Goal: Task Accomplishment & Management: Manage account settings

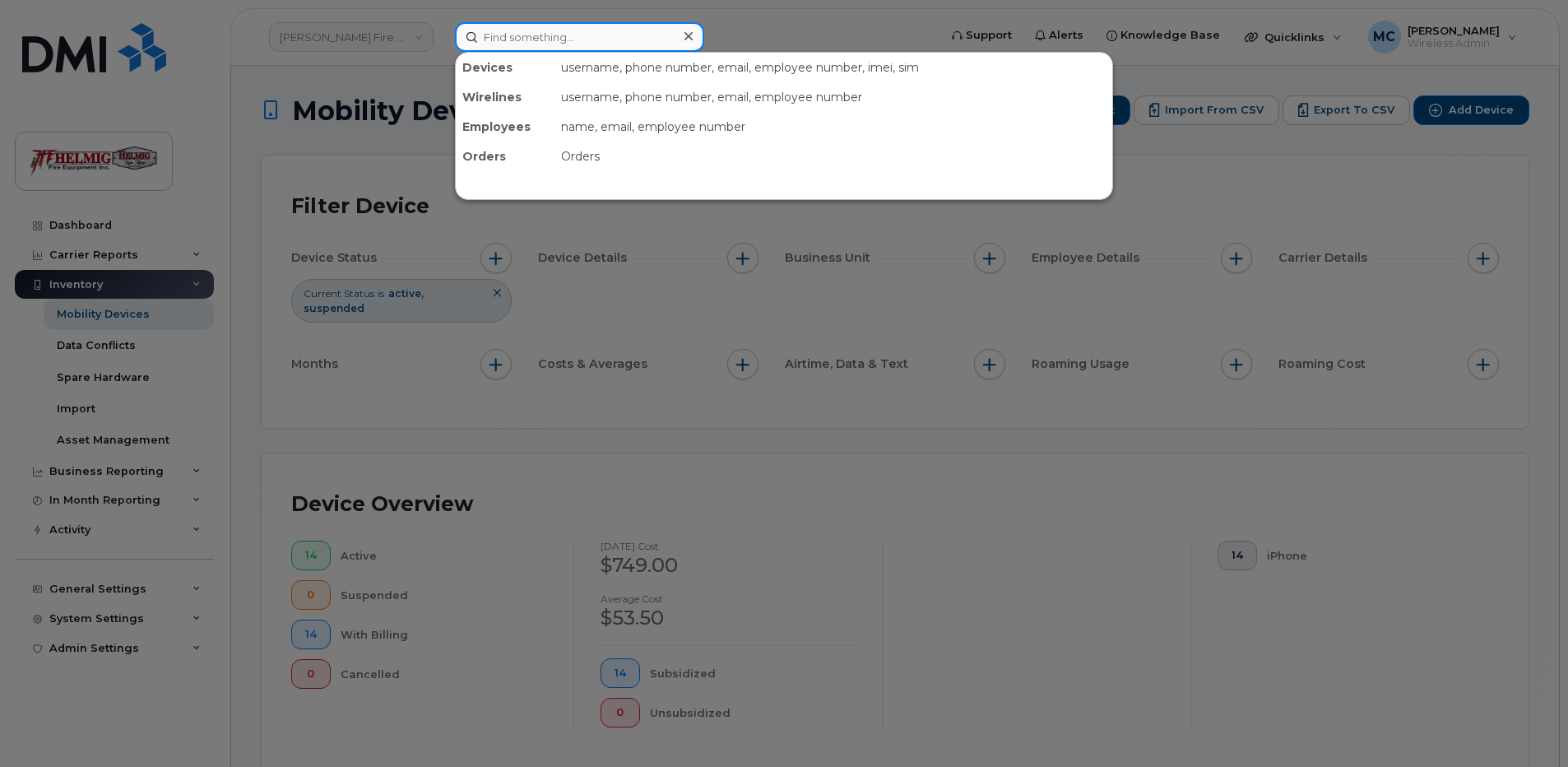
click at [508, 35] on input at bounding box center [579, 37] width 249 height 30
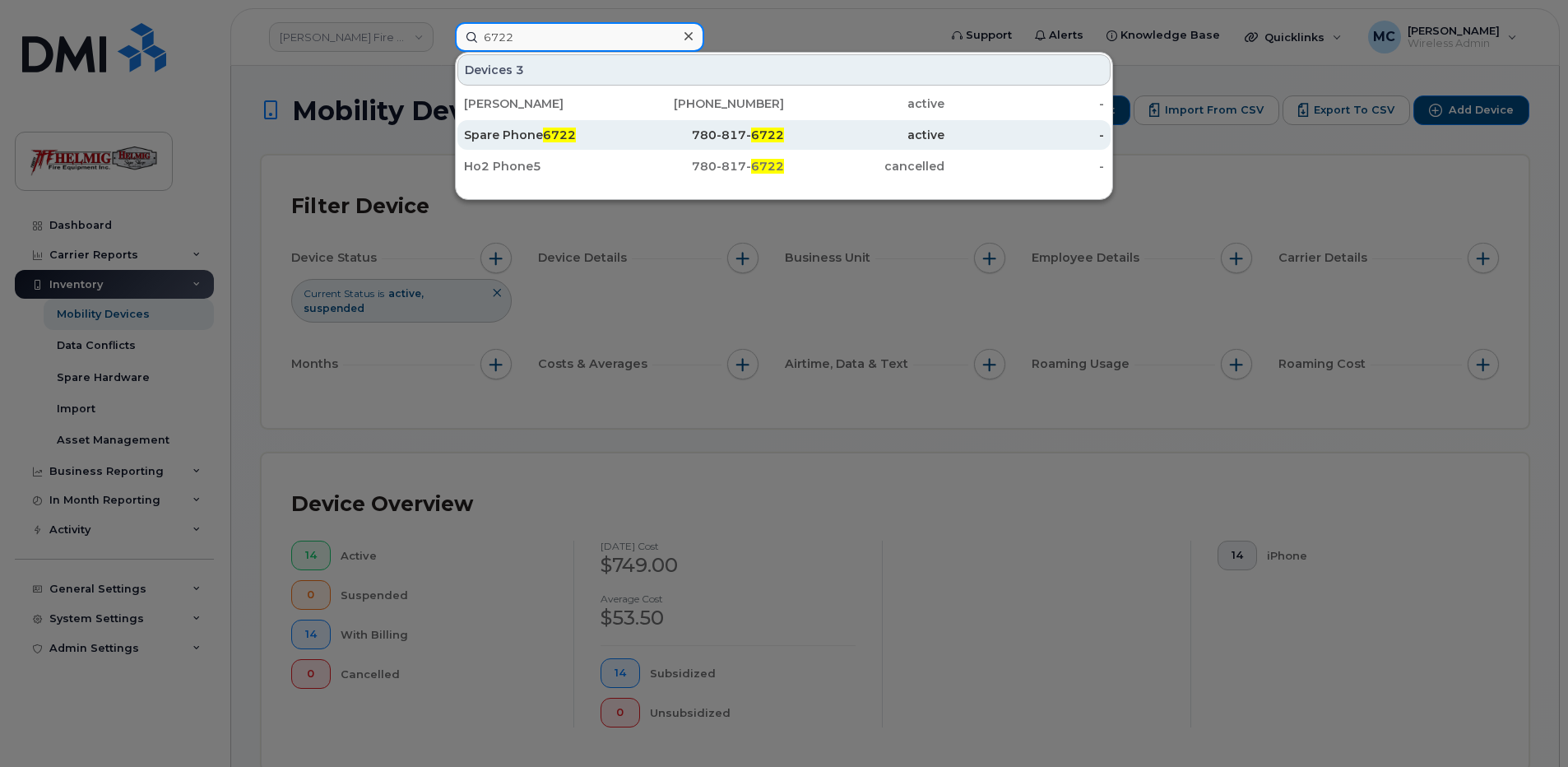
type input "6722"
click at [685, 131] on div "780-817- 6722" at bounding box center [704, 135] width 160 height 17
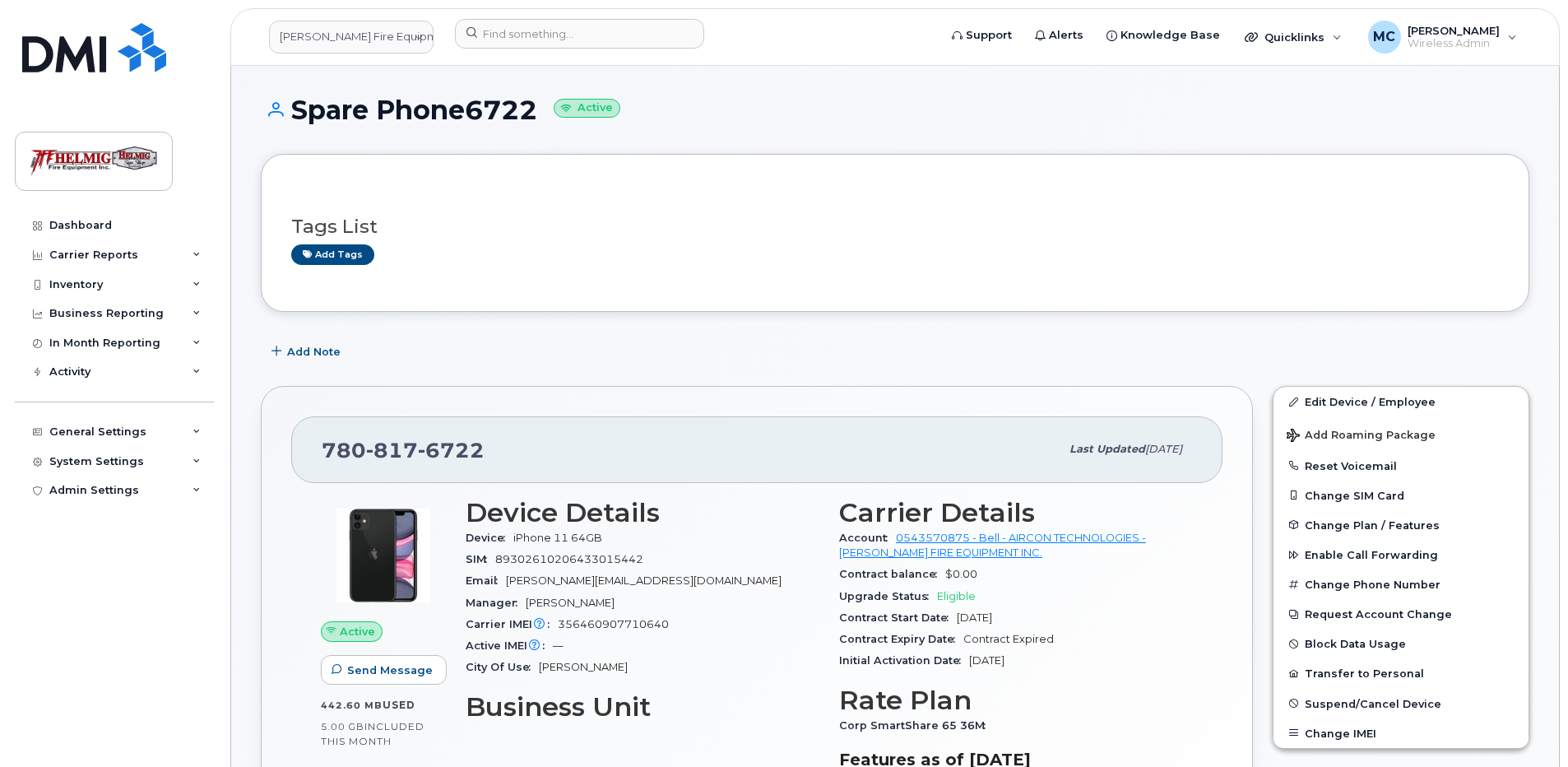
click at [445, 355] on div "Add Note" at bounding box center [895, 352] width 1268 height 30
click at [1334, 400] on link "Edit Device / Employee" at bounding box center [1400, 401] width 255 height 30
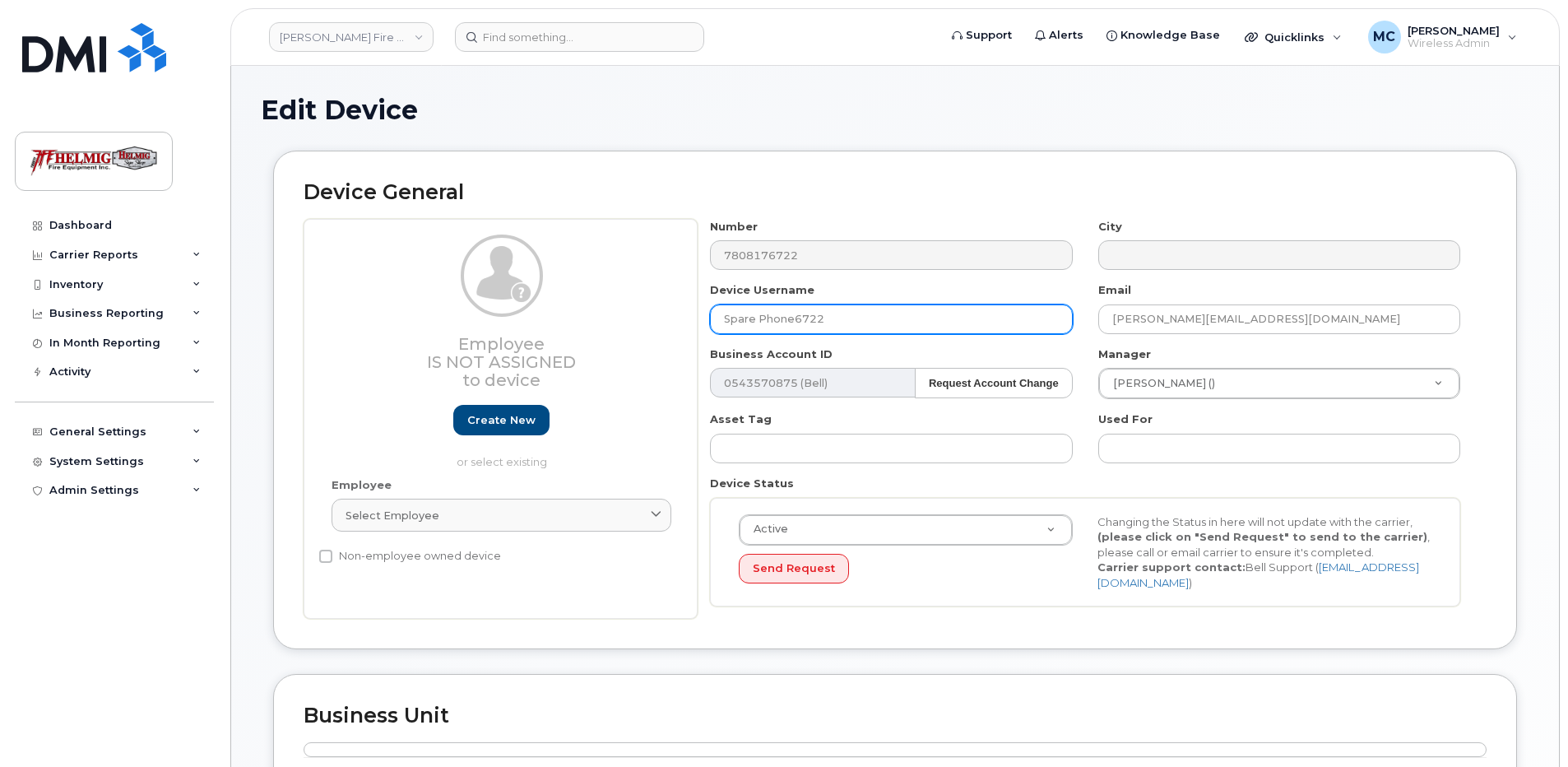
drag, startPoint x: 848, startPoint y: 314, endPoint x: 667, endPoint y: 314, distance: 181.0
click at [667, 314] on div "Employee Is not assigned to device Create new or select existing Employee Selec…" at bounding box center [895, 418] width 1183 height 400
drag, startPoint x: 829, startPoint y: 323, endPoint x: 688, endPoint y: 320, distance: 141.0
click at [688, 320] on div "Employee Is not assigned to device Create new or select existing Employee Selec…" at bounding box center [895, 418] width 1183 height 400
type input "Scott Newall"
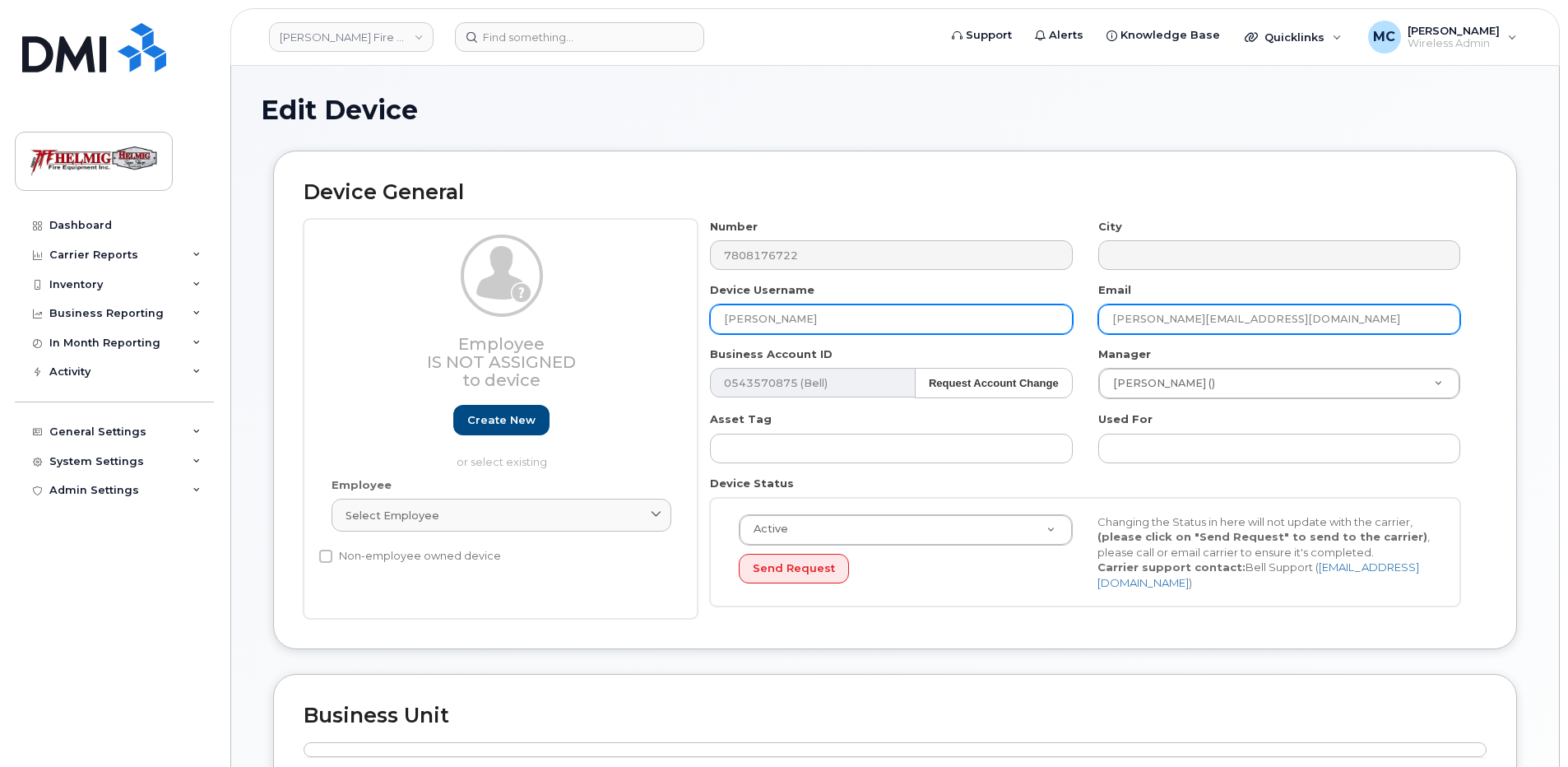
drag, startPoint x: 1309, startPoint y: 318, endPoint x: 1058, endPoint y: 319, distance: 251.0
click at [1059, 319] on div "Number 7808176722 City Device Username Scott Newall Email Annie@helmigfireandsa…" at bounding box center [1084, 418] width 776 height 400
paste input "Scott Newall"
type input "Scott.Newall@tekarra.com"
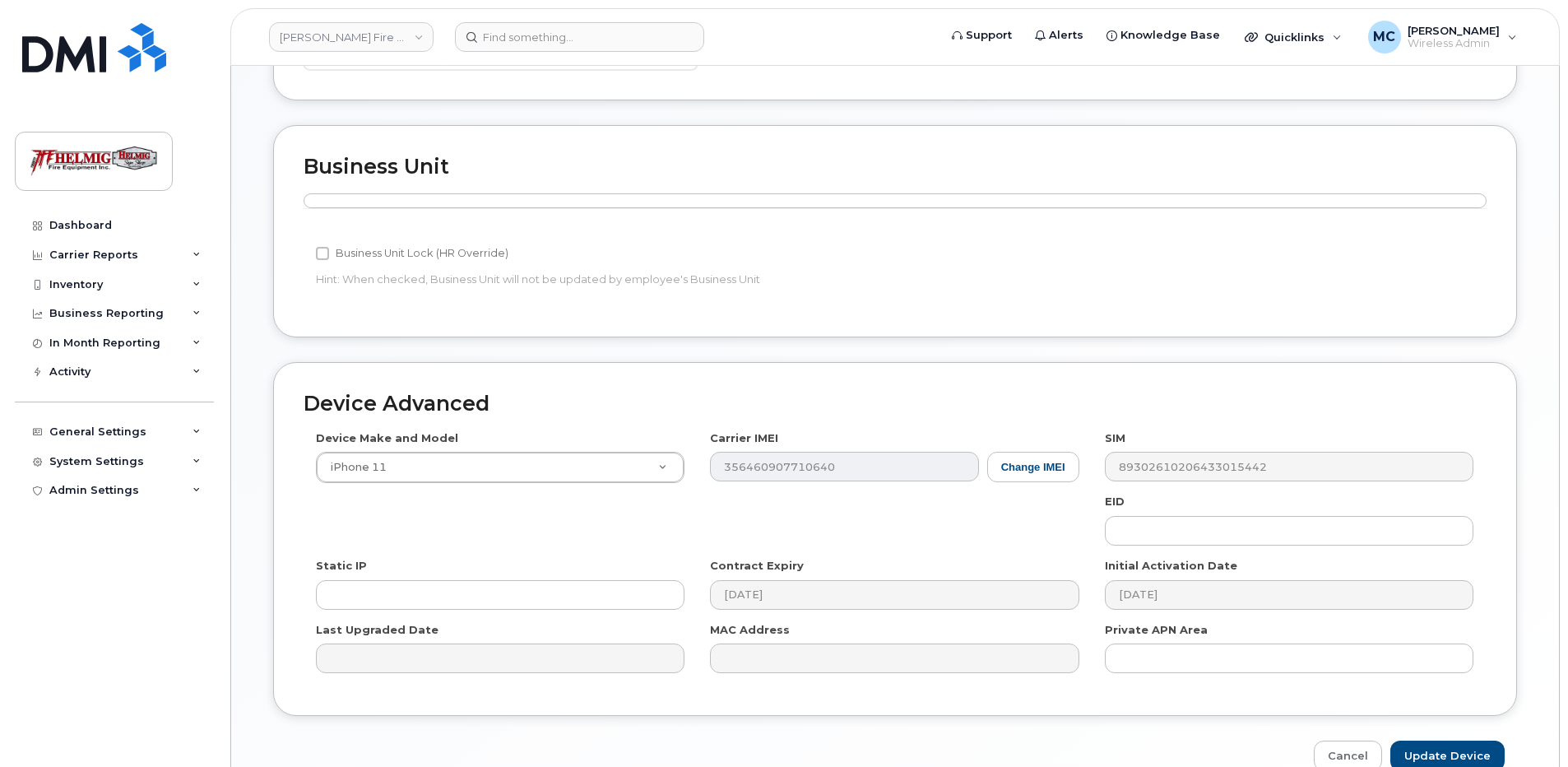
scroll to position [635, 0]
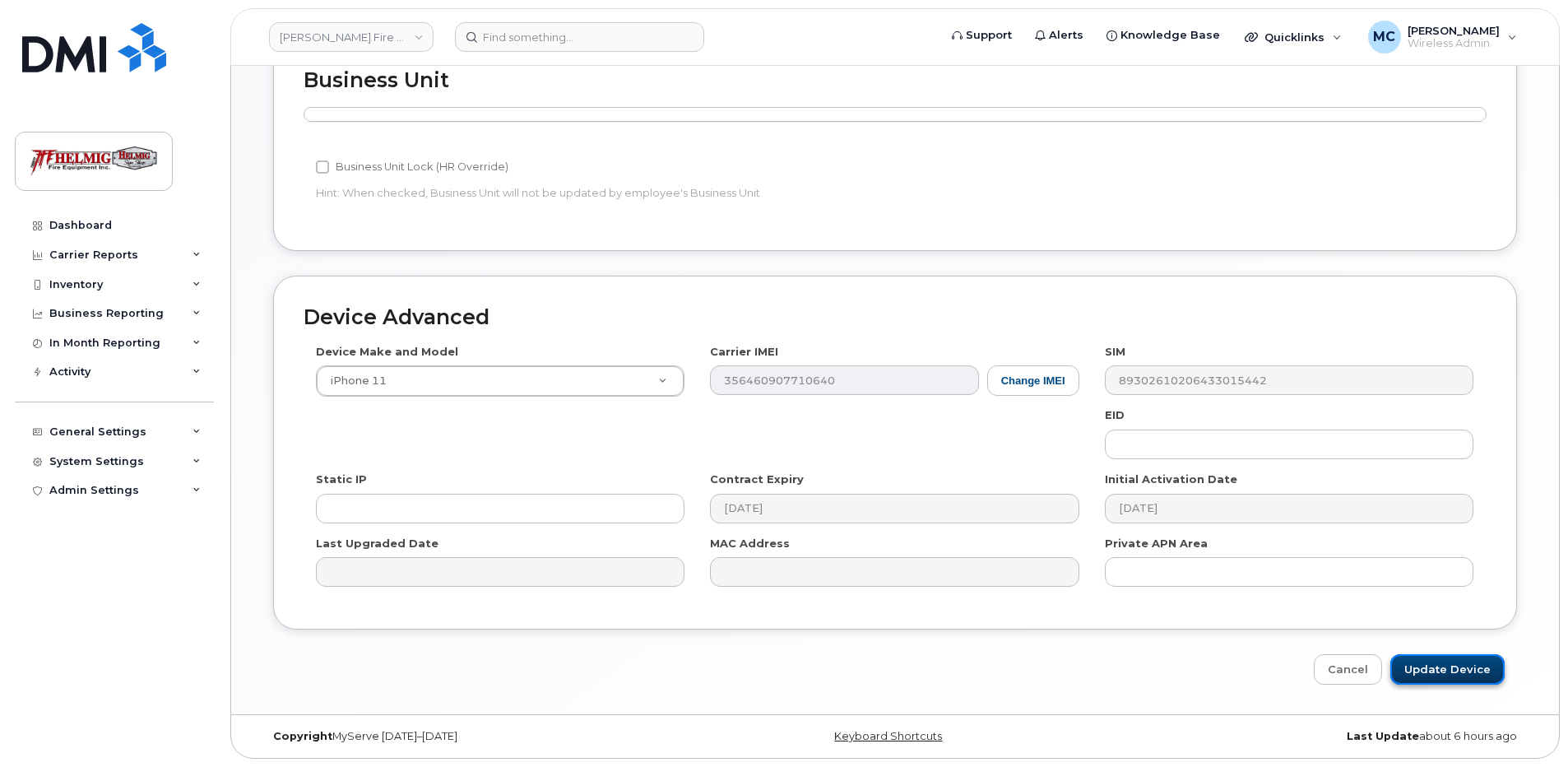
click at [1429, 664] on input "Update Device" at bounding box center [1447, 669] width 114 height 31
type input "Saving..."
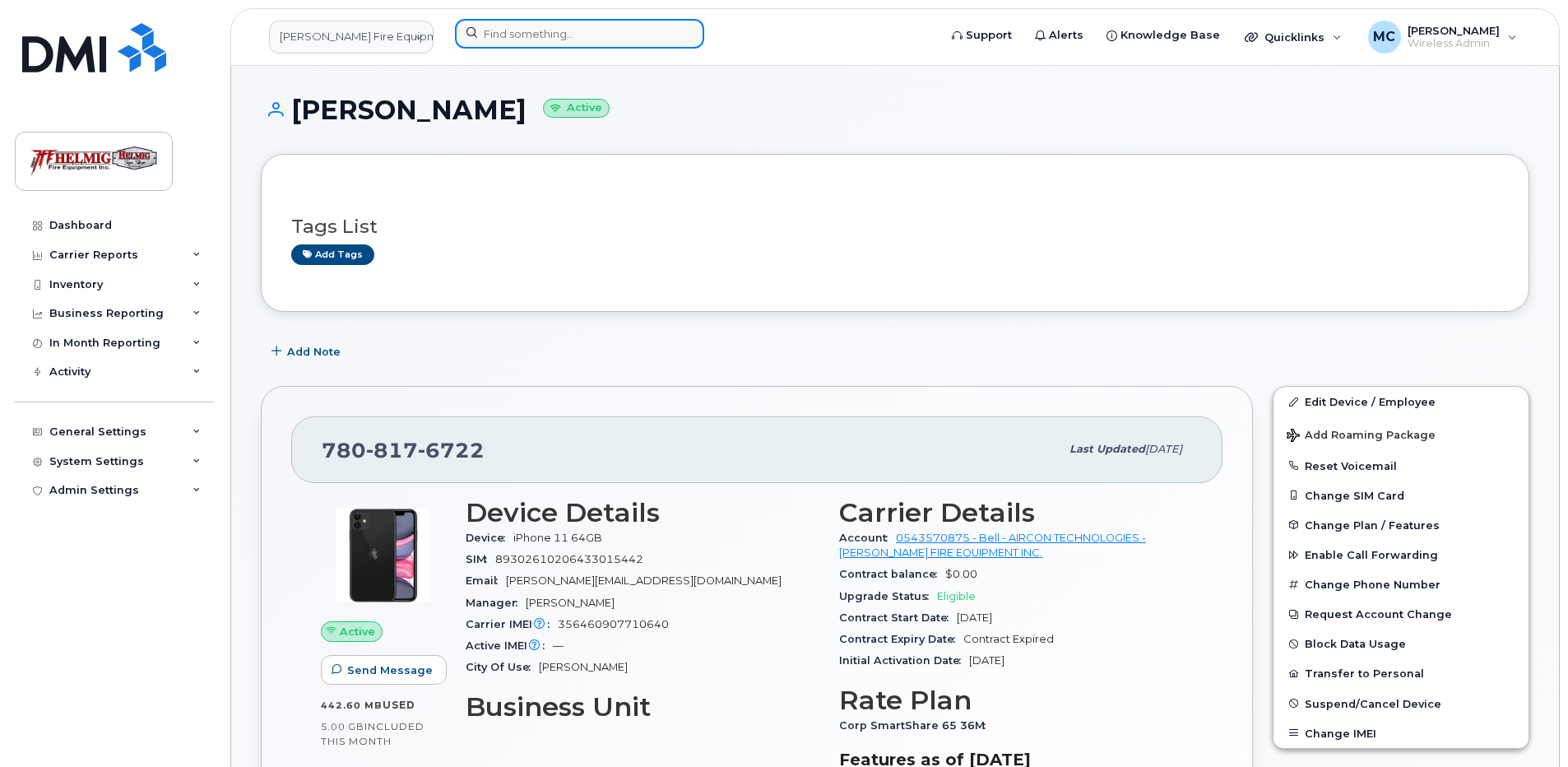
click at [530, 32] on input at bounding box center [579, 34] width 249 height 30
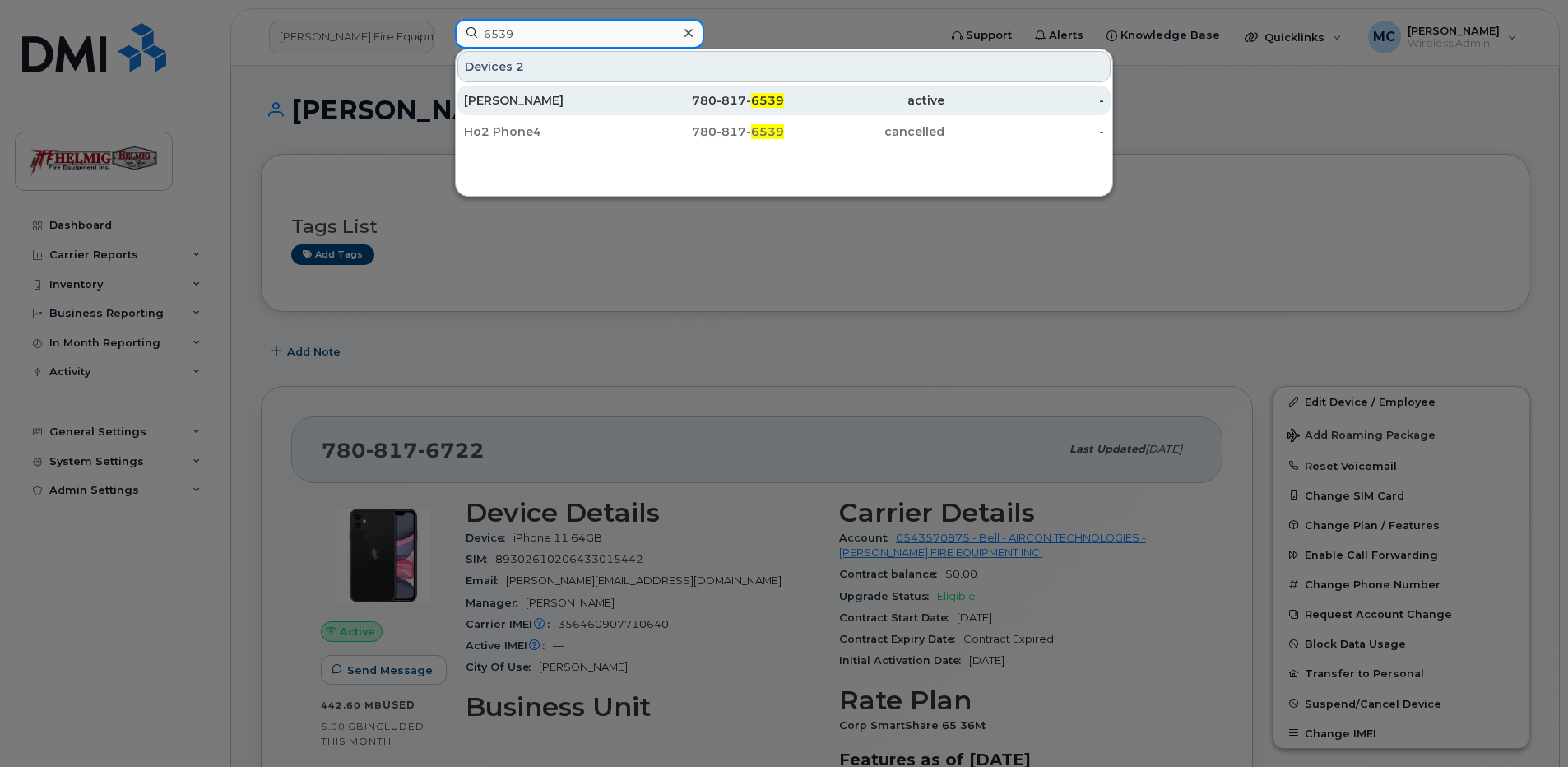
type input "6539"
click at [707, 98] on div "780-817- 6539" at bounding box center [704, 100] width 160 height 17
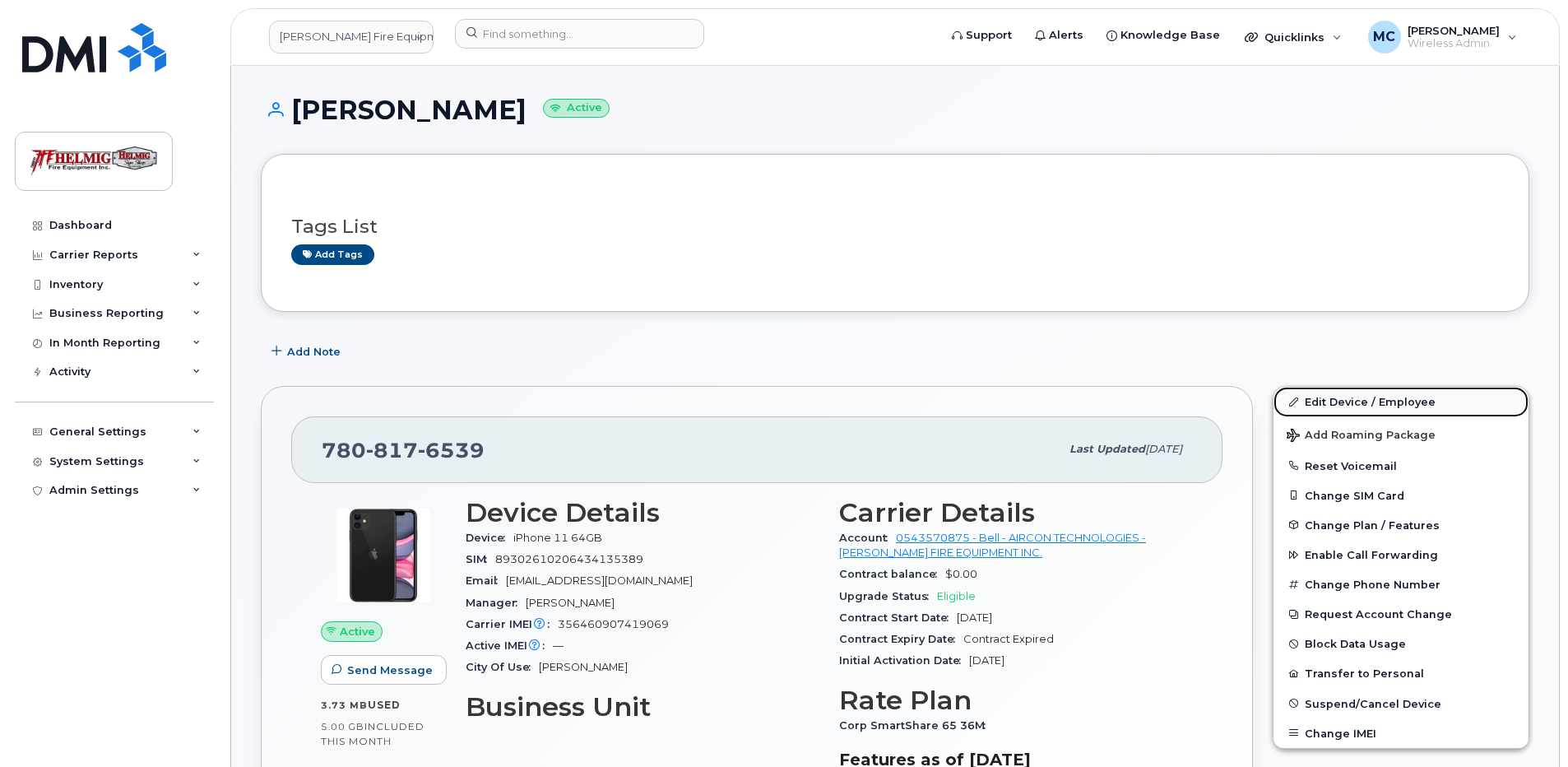
click at [1352, 400] on link "Edit Device / Employee" at bounding box center [1400, 401] width 255 height 30
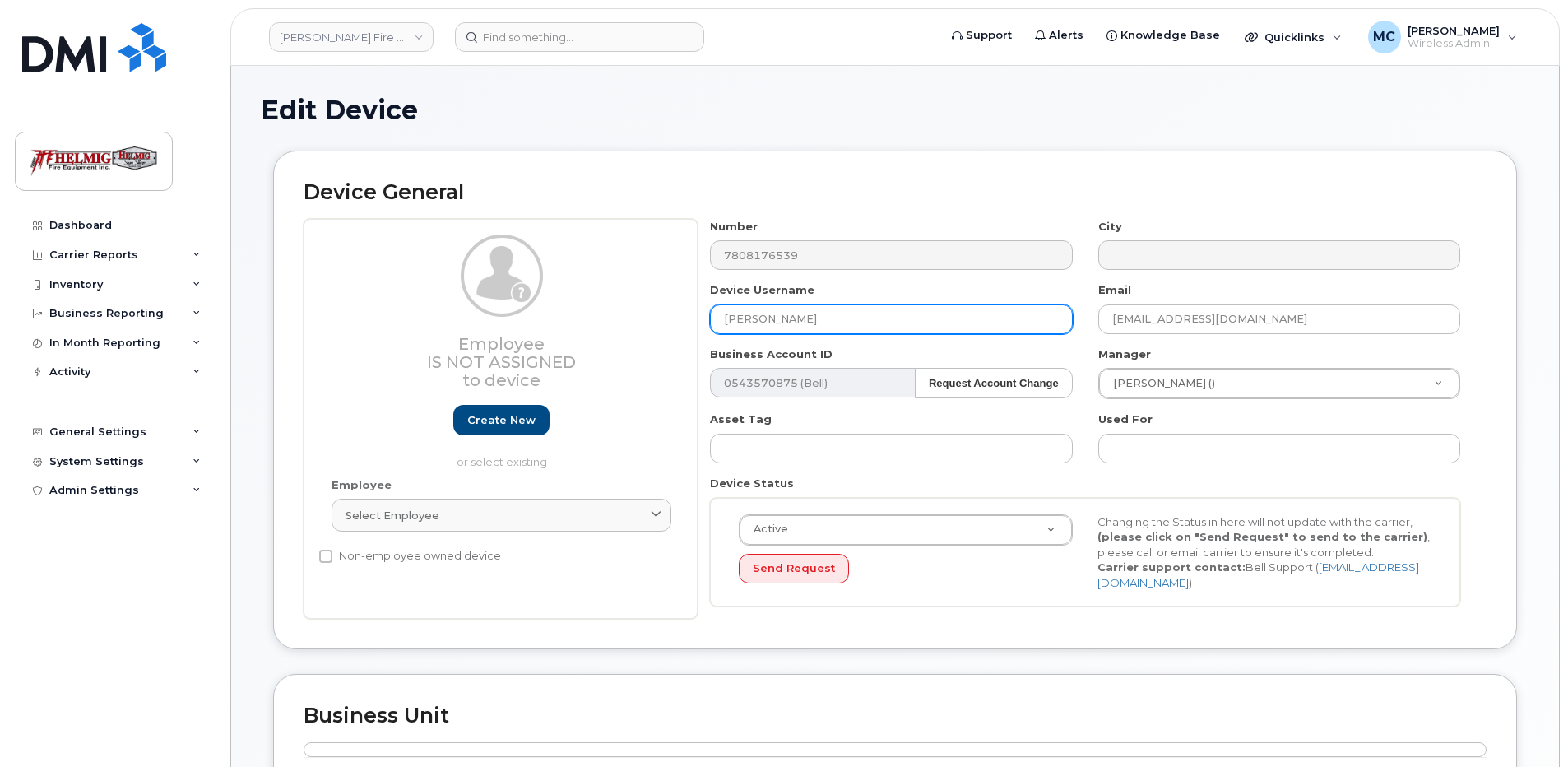
drag, startPoint x: 688, startPoint y: 314, endPoint x: 653, endPoint y: 314, distance: 35.0
click at [653, 314] on div "Employee Is not assigned to device Create new or select existing Employee Selec…" at bounding box center [895, 418] width 1183 height 400
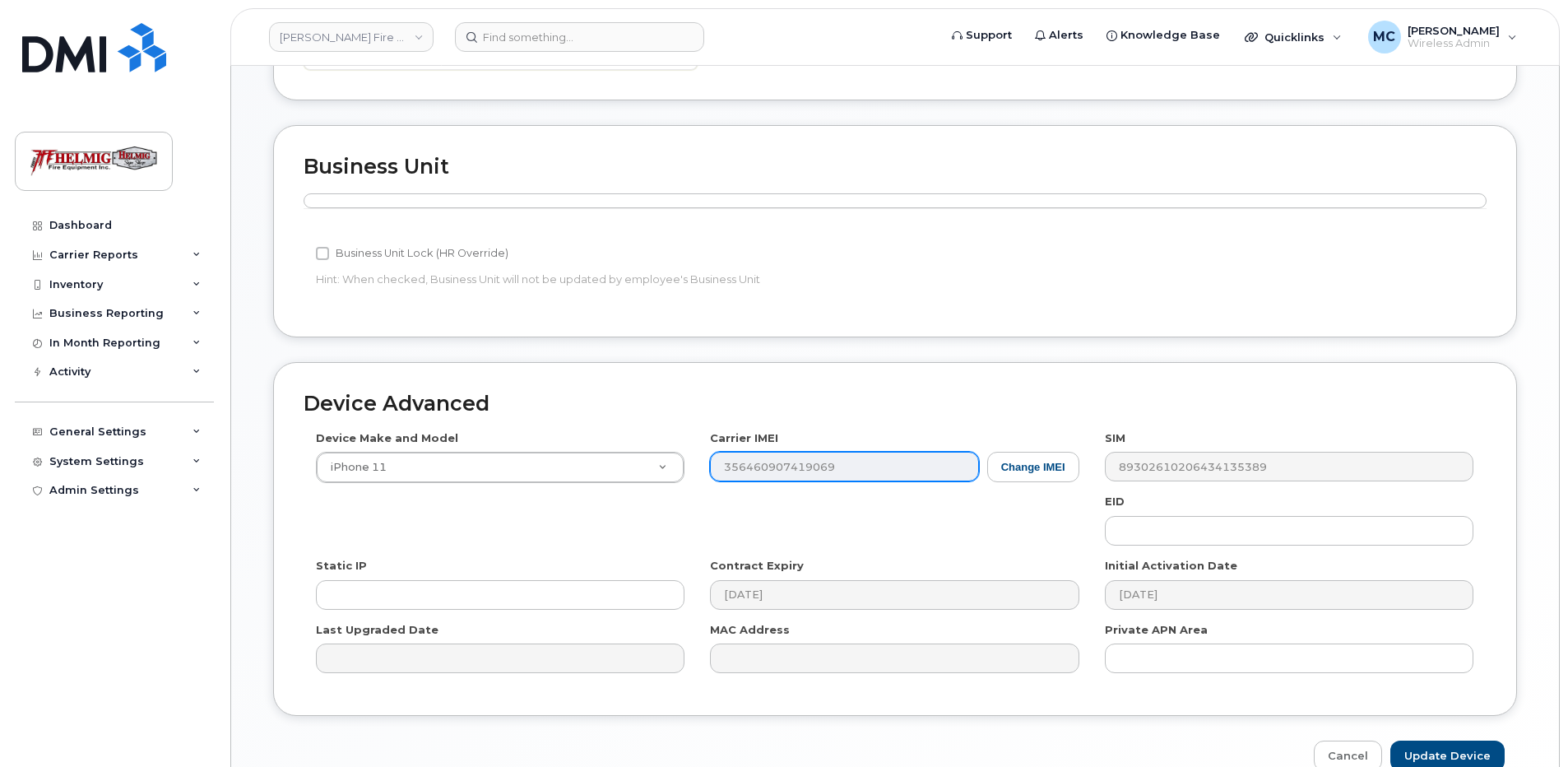
scroll to position [635, 0]
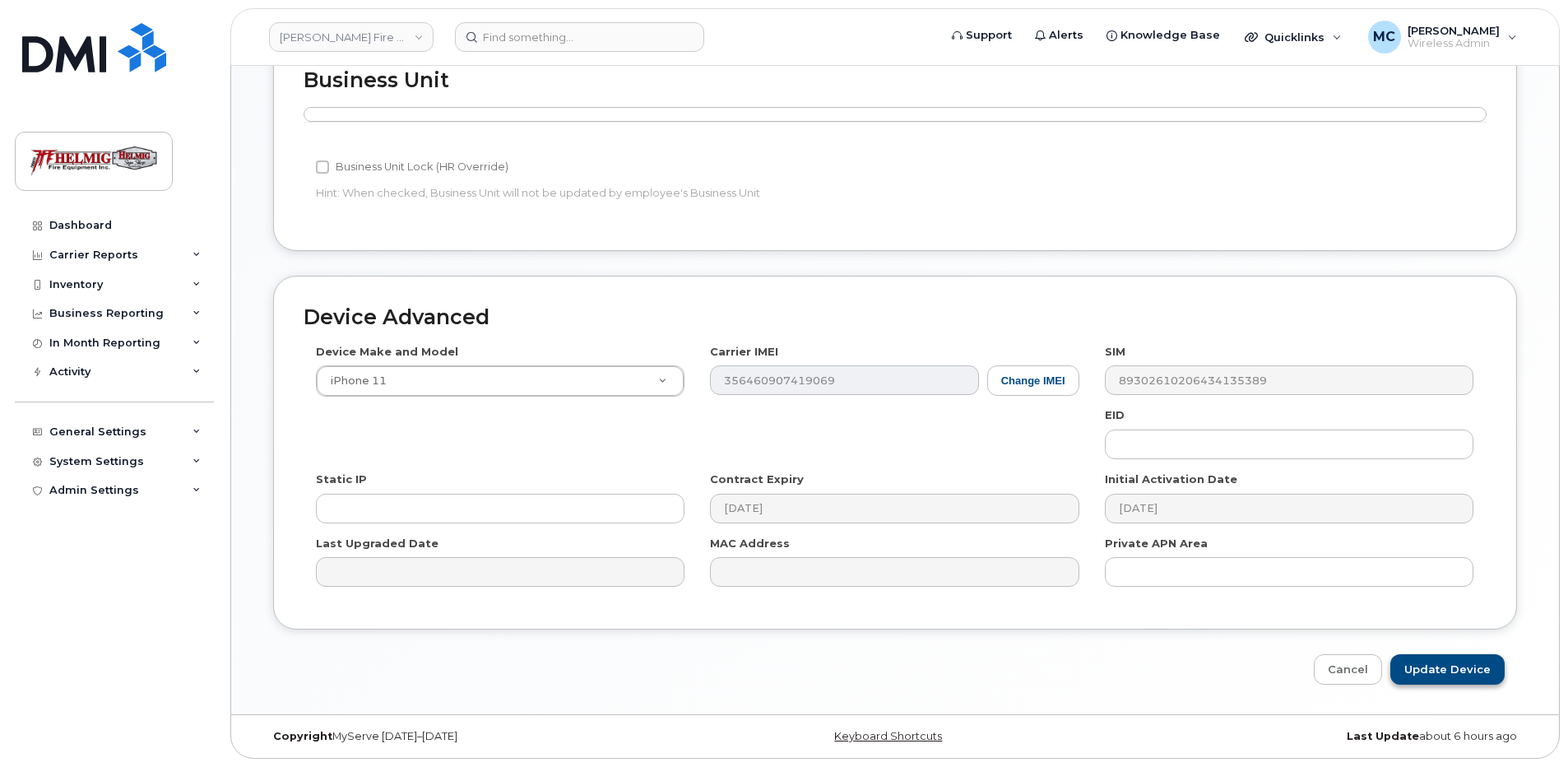
type input "Candice Koma"
click at [1436, 667] on input "Update Device" at bounding box center [1447, 669] width 114 height 31
type input "Saving..."
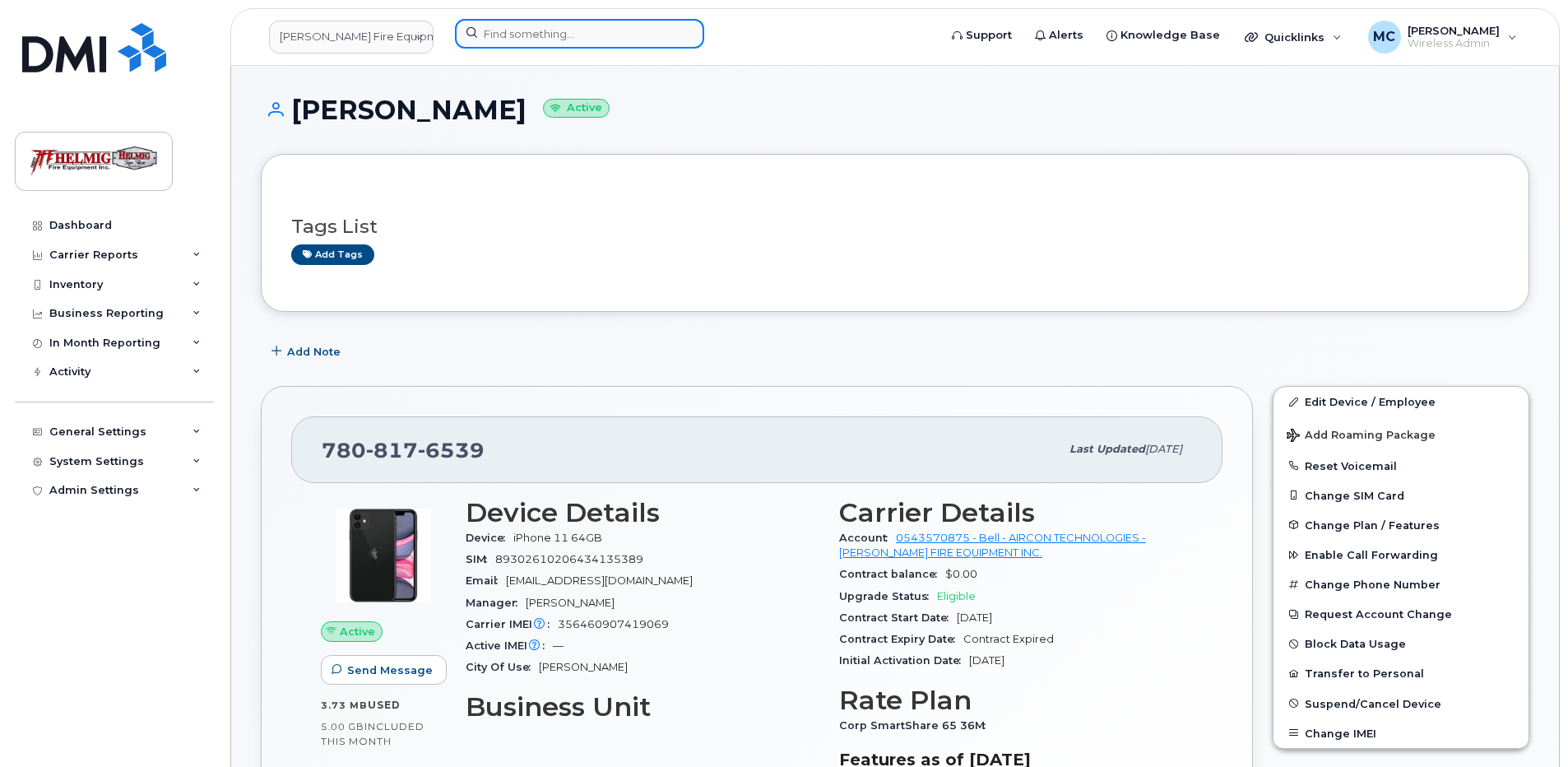
drag, startPoint x: 501, startPoint y: 41, endPoint x: 602, endPoint y: 24, distance: 102.4
click at [501, 41] on input at bounding box center [579, 34] width 249 height 30
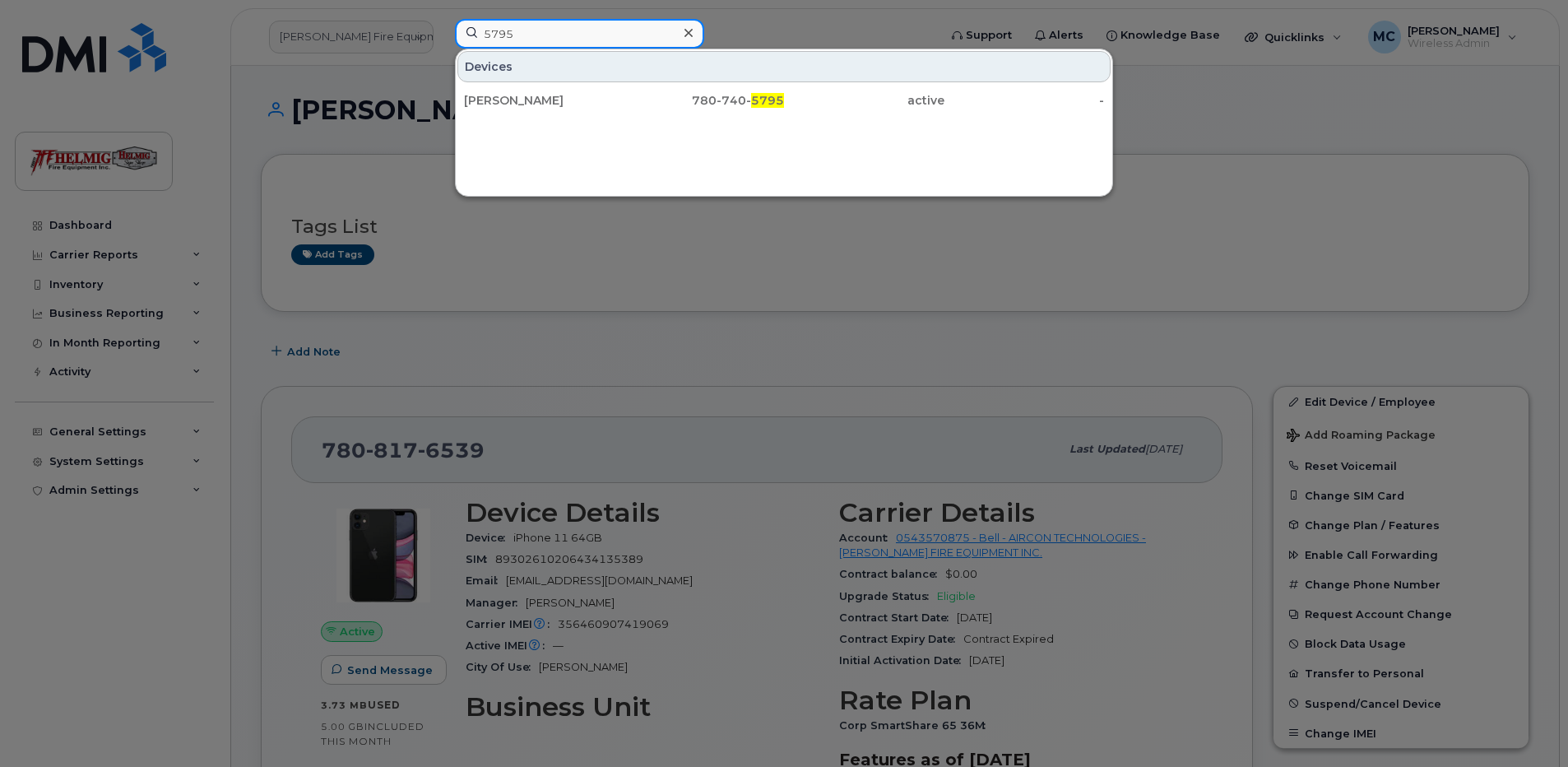
type input "5795"
drag, startPoint x: 531, startPoint y: 28, endPoint x: 540, endPoint y: 28, distance: 9.0
click at [531, 28] on input "5795" at bounding box center [579, 34] width 249 height 30
click at [554, 353] on div at bounding box center [784, 384] width 1568 height 767
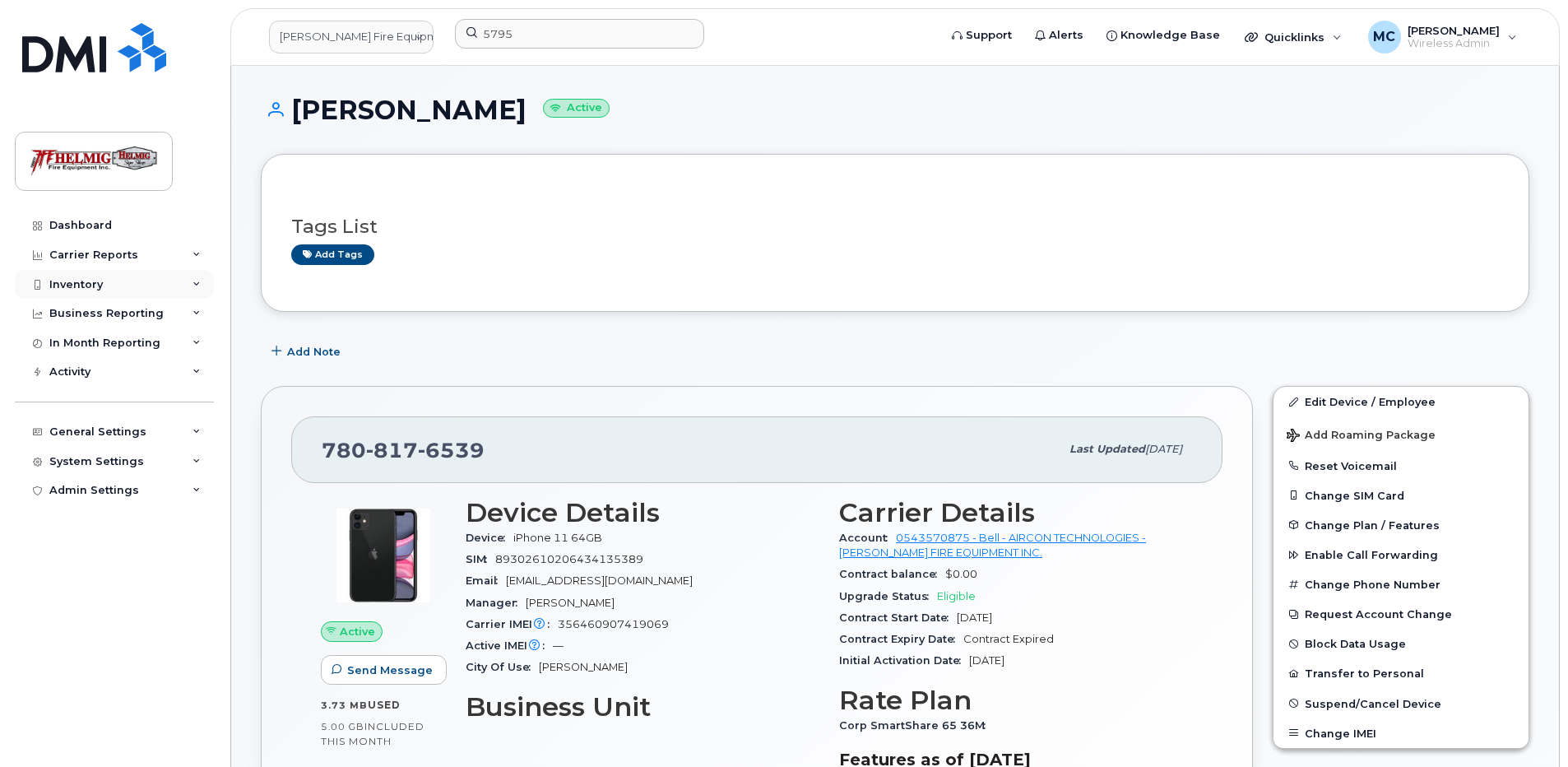
click at [110, 281] on div "Inventory" at bounding box center [114, 285] width 199 height 30
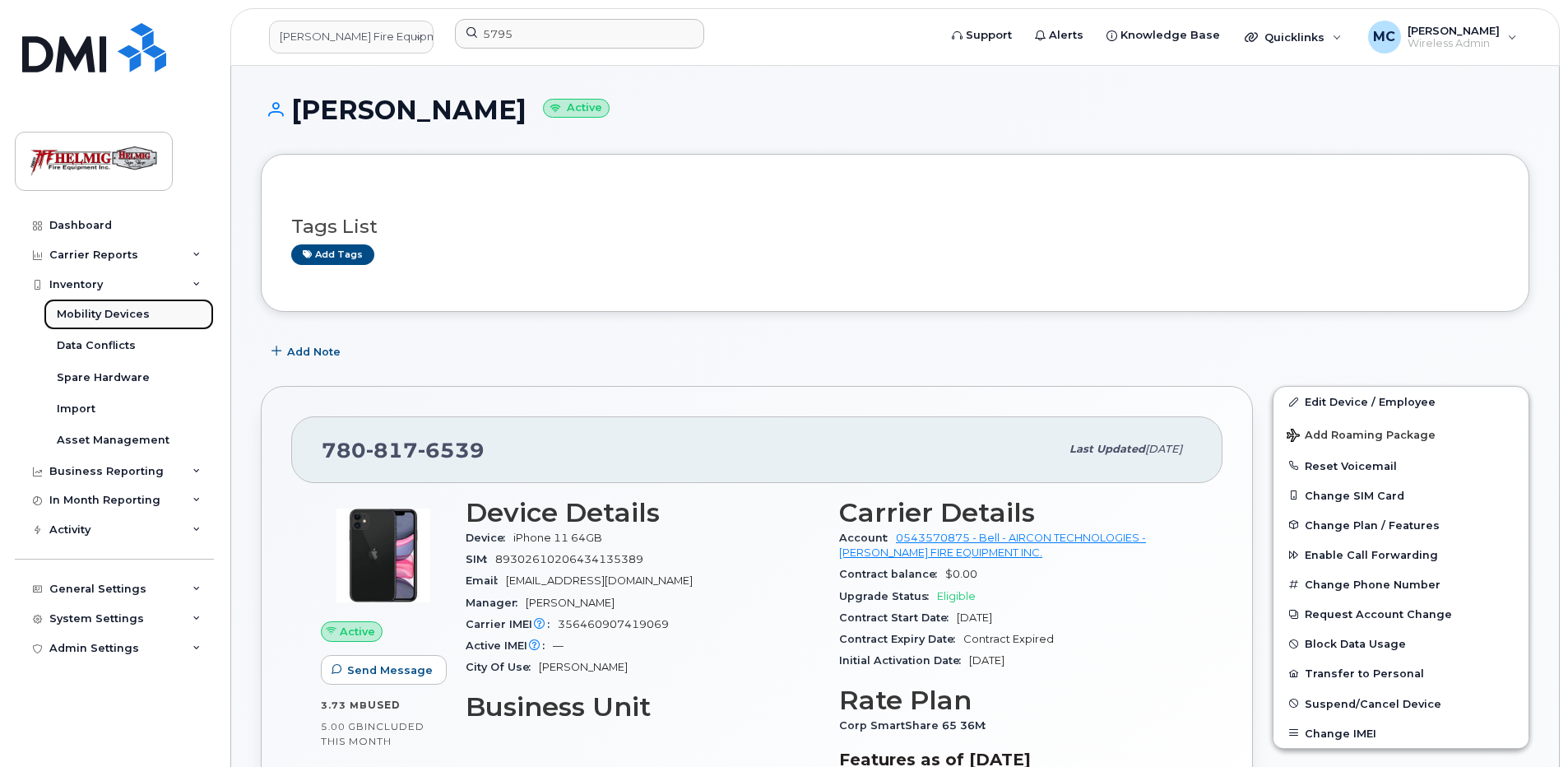
click at [89, 311] on div "Mobility Devices" at bounding box center [103, 314] width 93 height 15
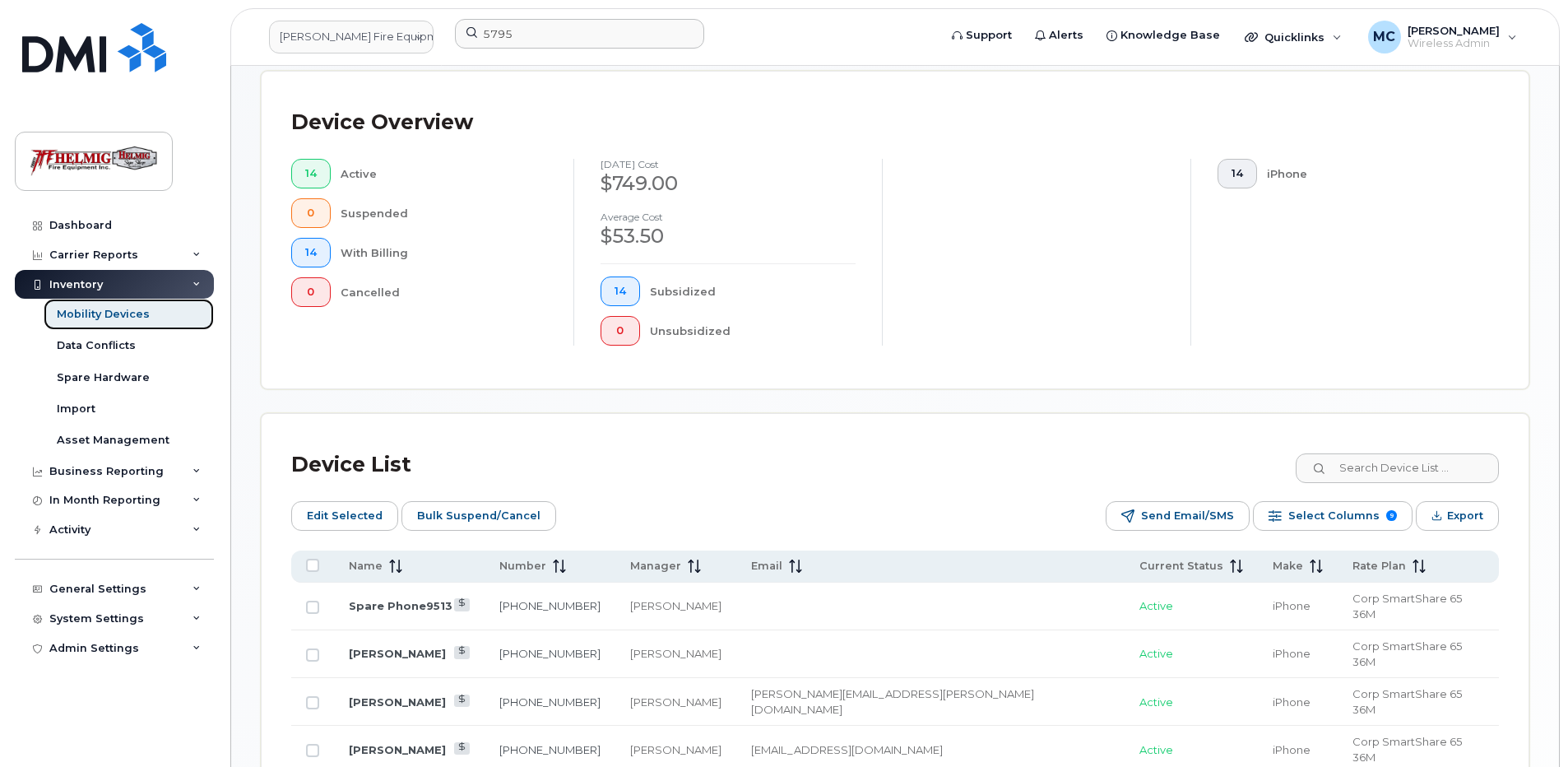
scroll to position [686, 0]
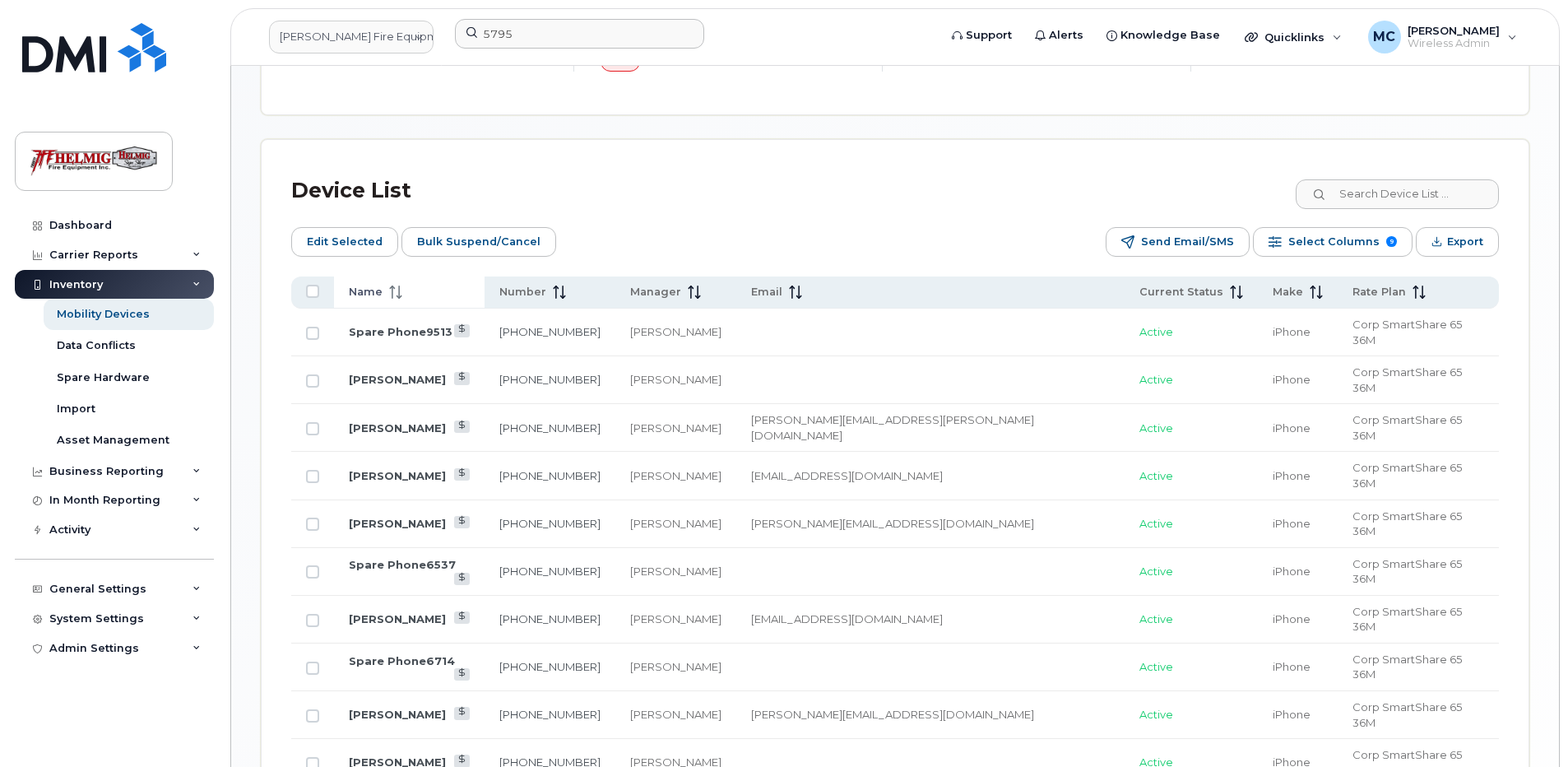
click at [389, 286] on icon at bounding box center [395, 291] width 13 height 13
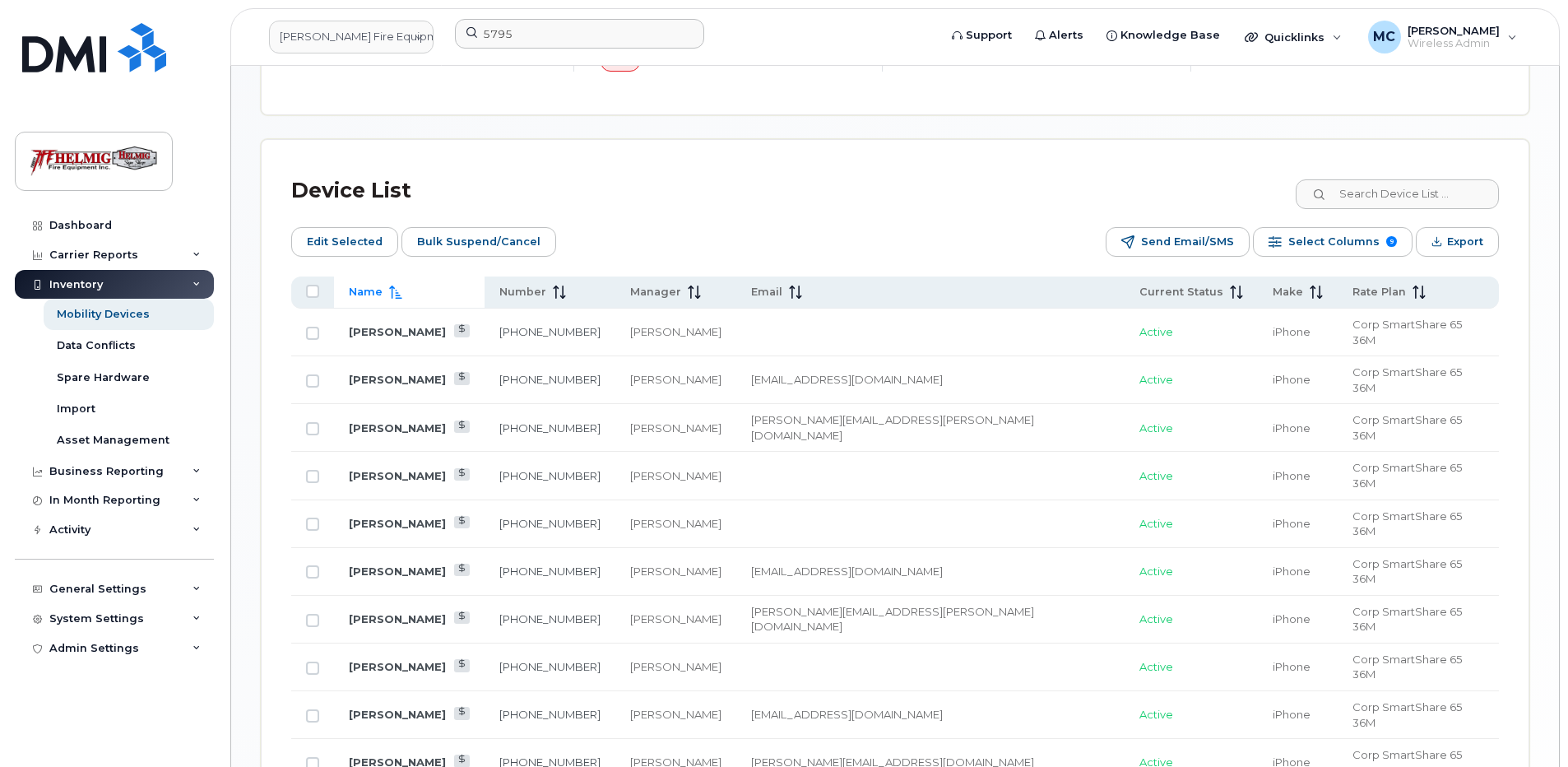
scroll to position [823, 0]
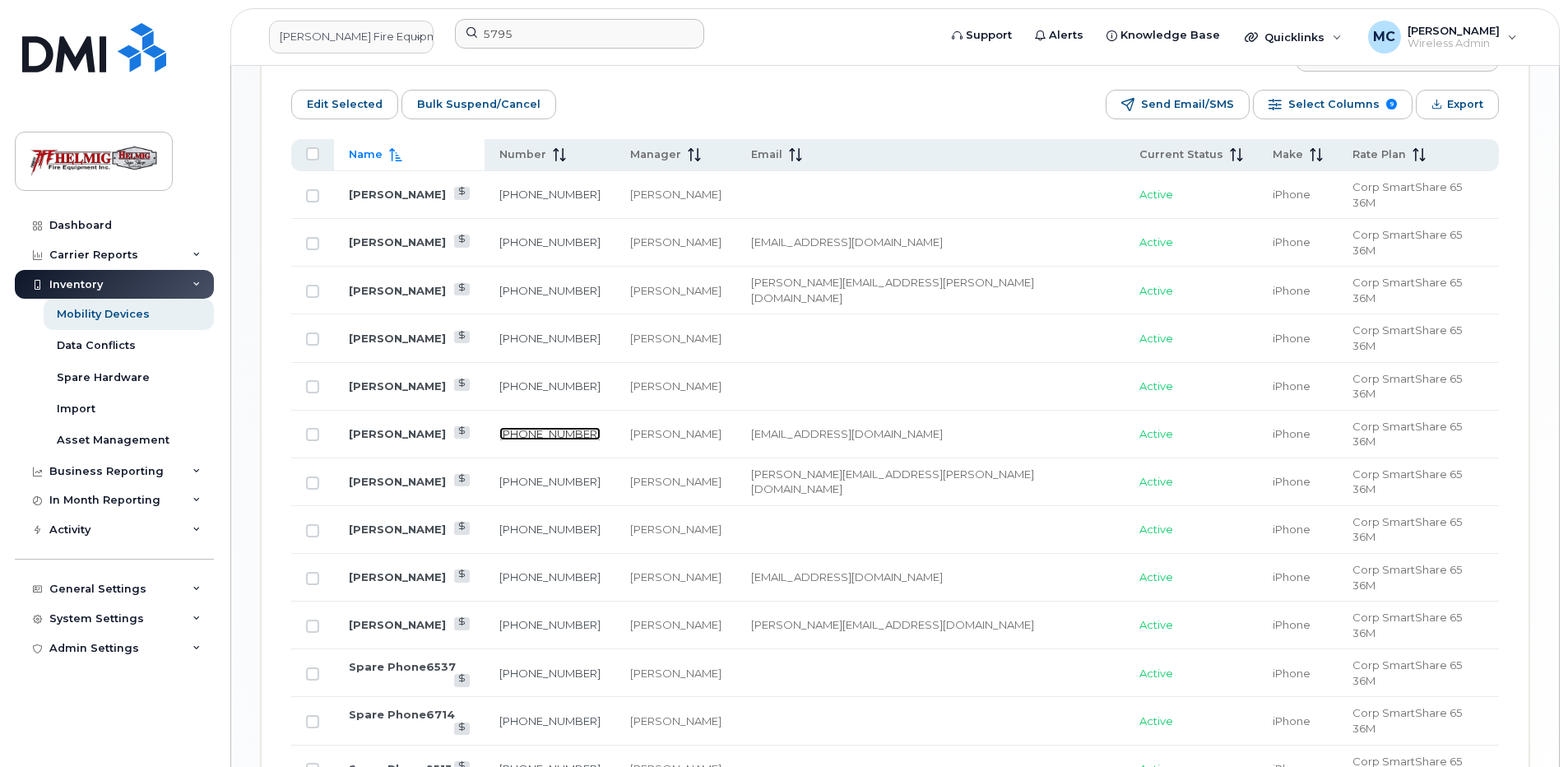
click at [572, 427] on link "780-817-6892" at bounding box center [550, 433] width 101 height 13
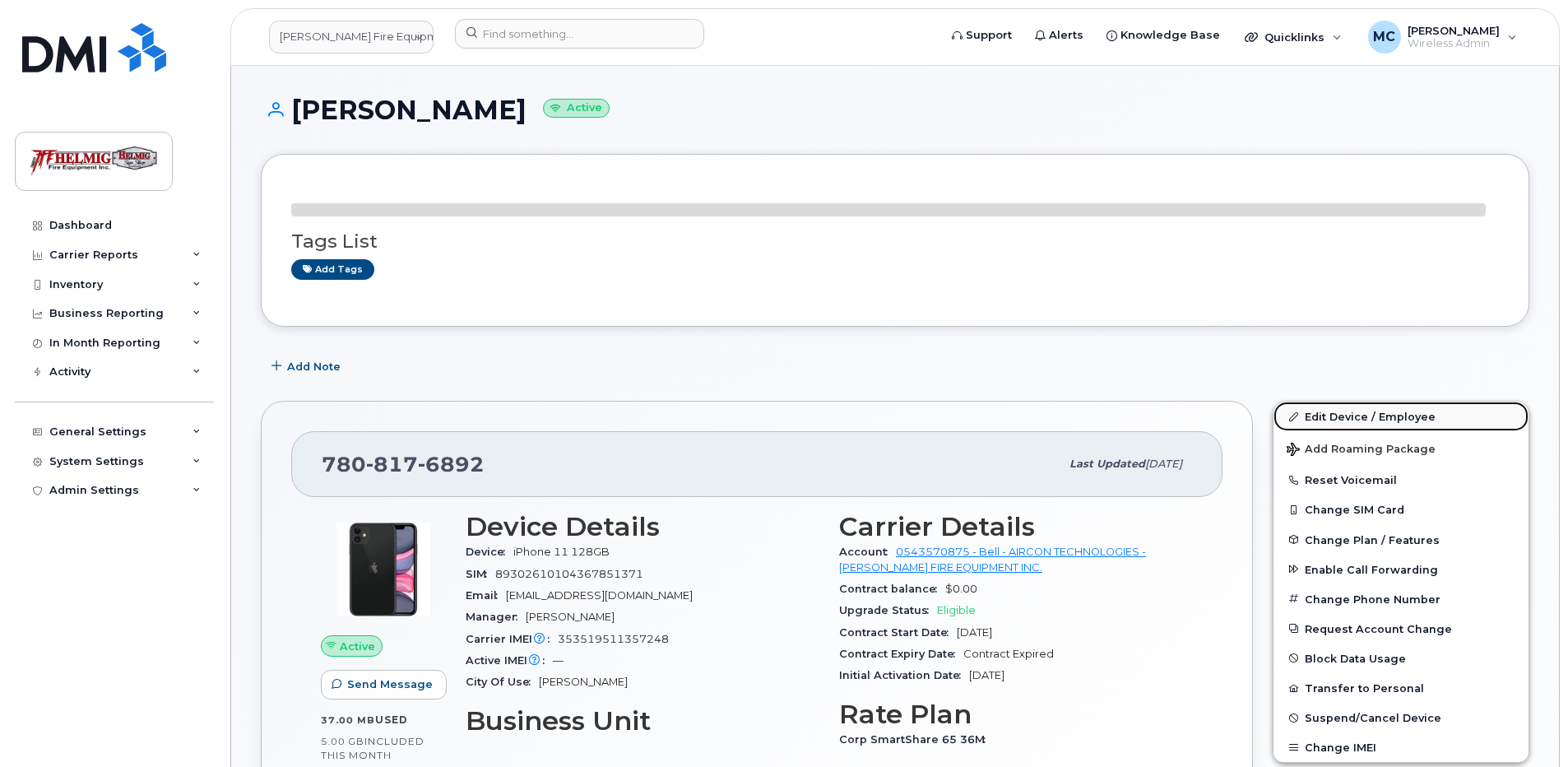
click at [1353, 411] on link "Edit Device / Employee" at bounding box center [1400, 416] width 255 height 30
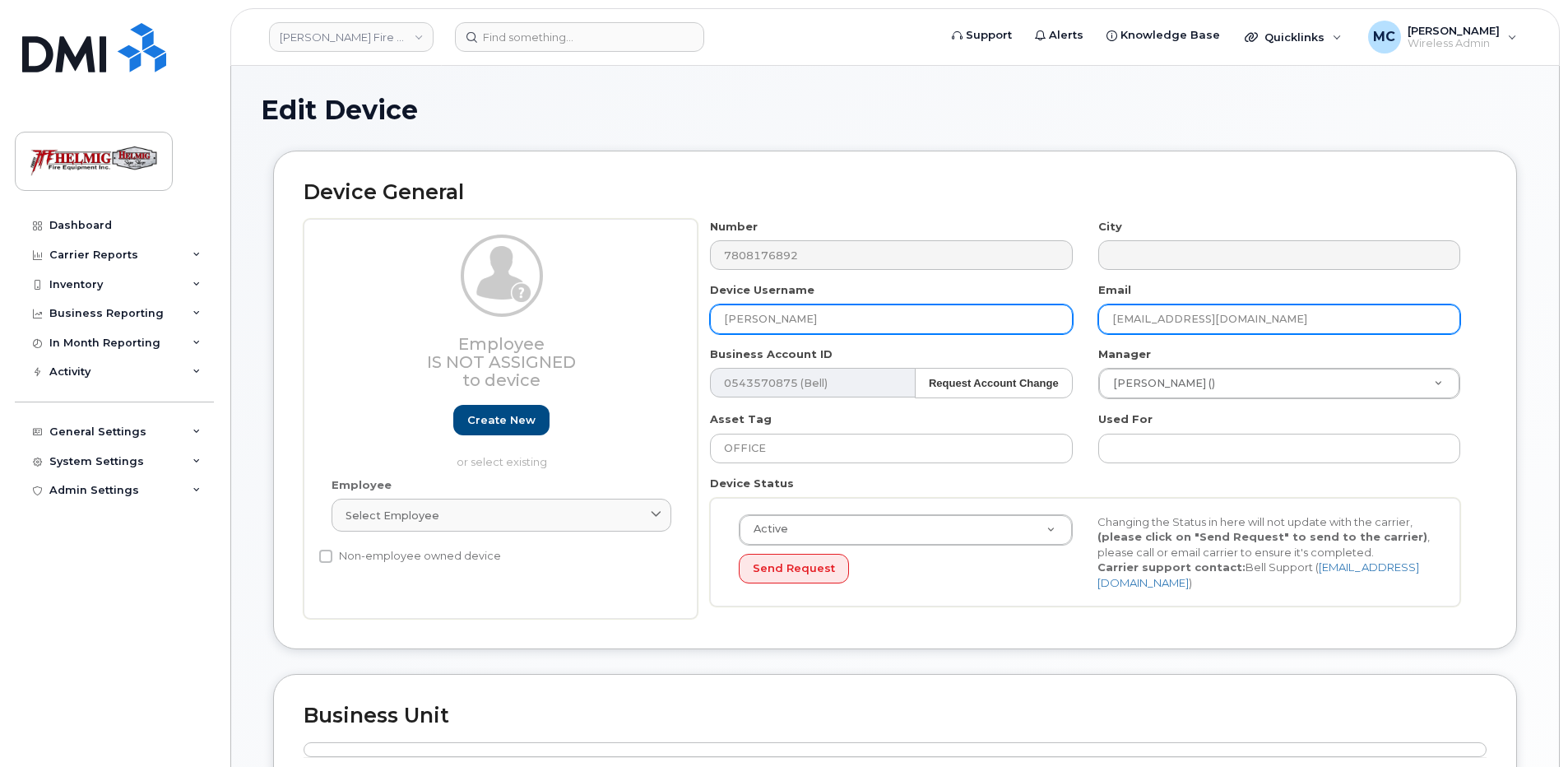
drag, startPoint x: 1304, startPoint y: 311, endPoint x: 1053, endPoint y: 320, distance: 251.2
click at [1053, 320] on div "Number 7808176892 City Device Username [PERSON_NAME] Email [EMAIL_ADDRESS][DOMA…" at bounding box center [1084, 418] width 776 height 400
paste input "With accounting@tekarra"
drag, startPoint x: 1142, startPoint y: 318, endPoint x: 1059, endPoint y: 319, distance: 83.0
click at [1059, 319] on div "Number 7808176892 City Device Username [PERSON_NAME] Email With [EMAIL_ADDRESS]…" at bounding box center [1084, 418] width 776 height 400
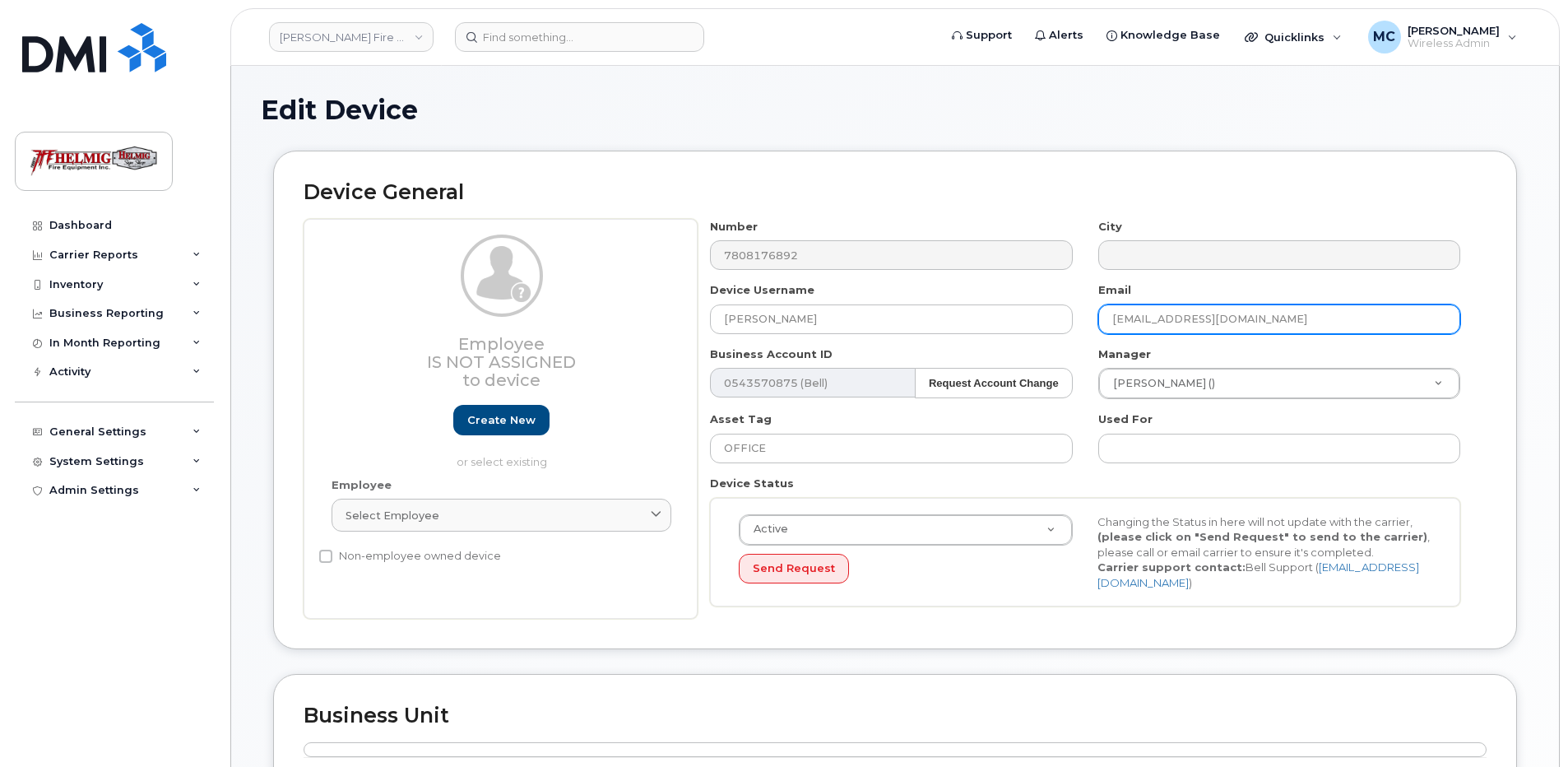
click at [1295, 319] on input "[EMAIL_ADDRESS][DOMAIN_NAME]" at bounding box center [1279, 319] width 361 height 30
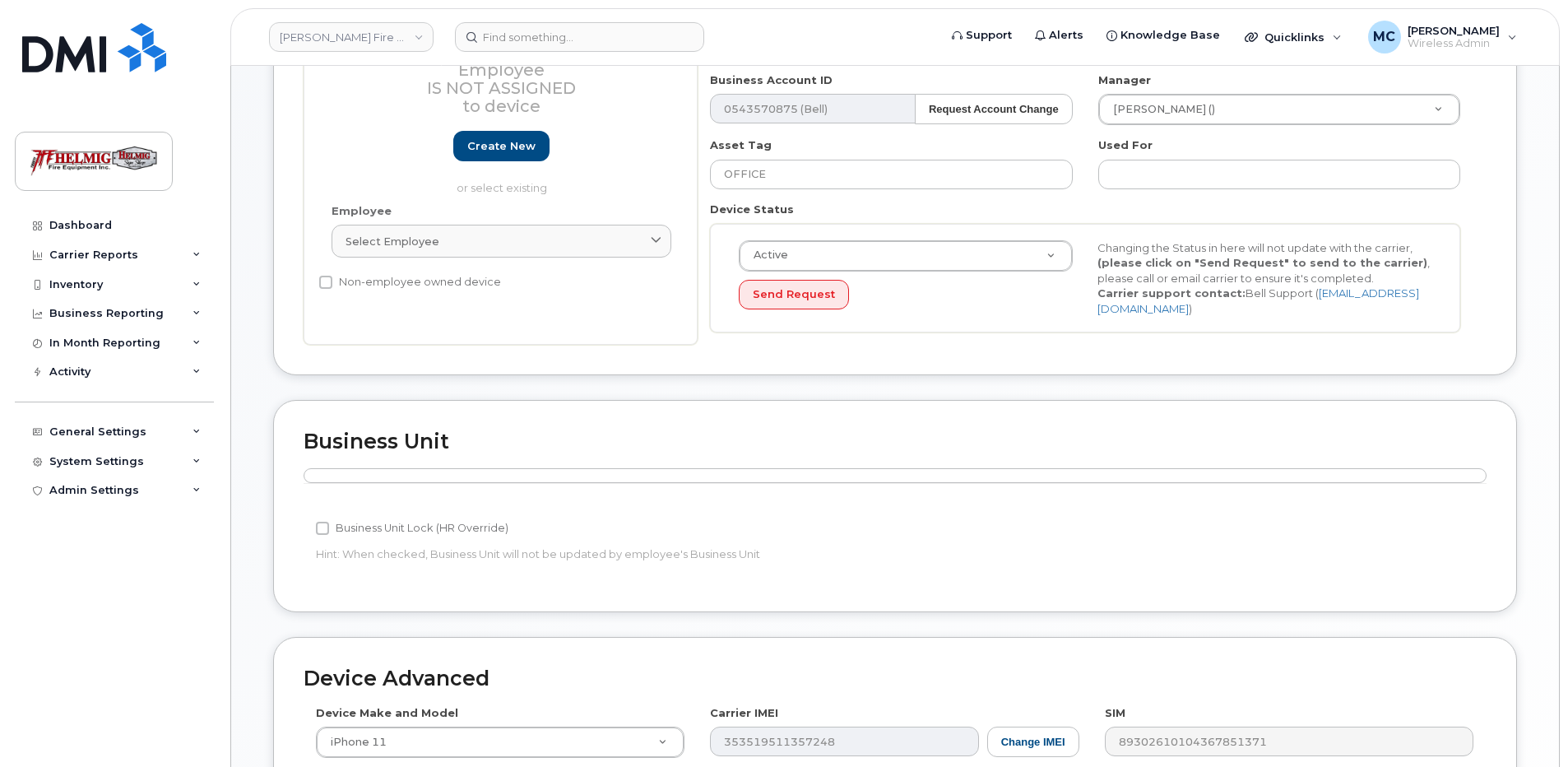
scroll to position [635, 0]
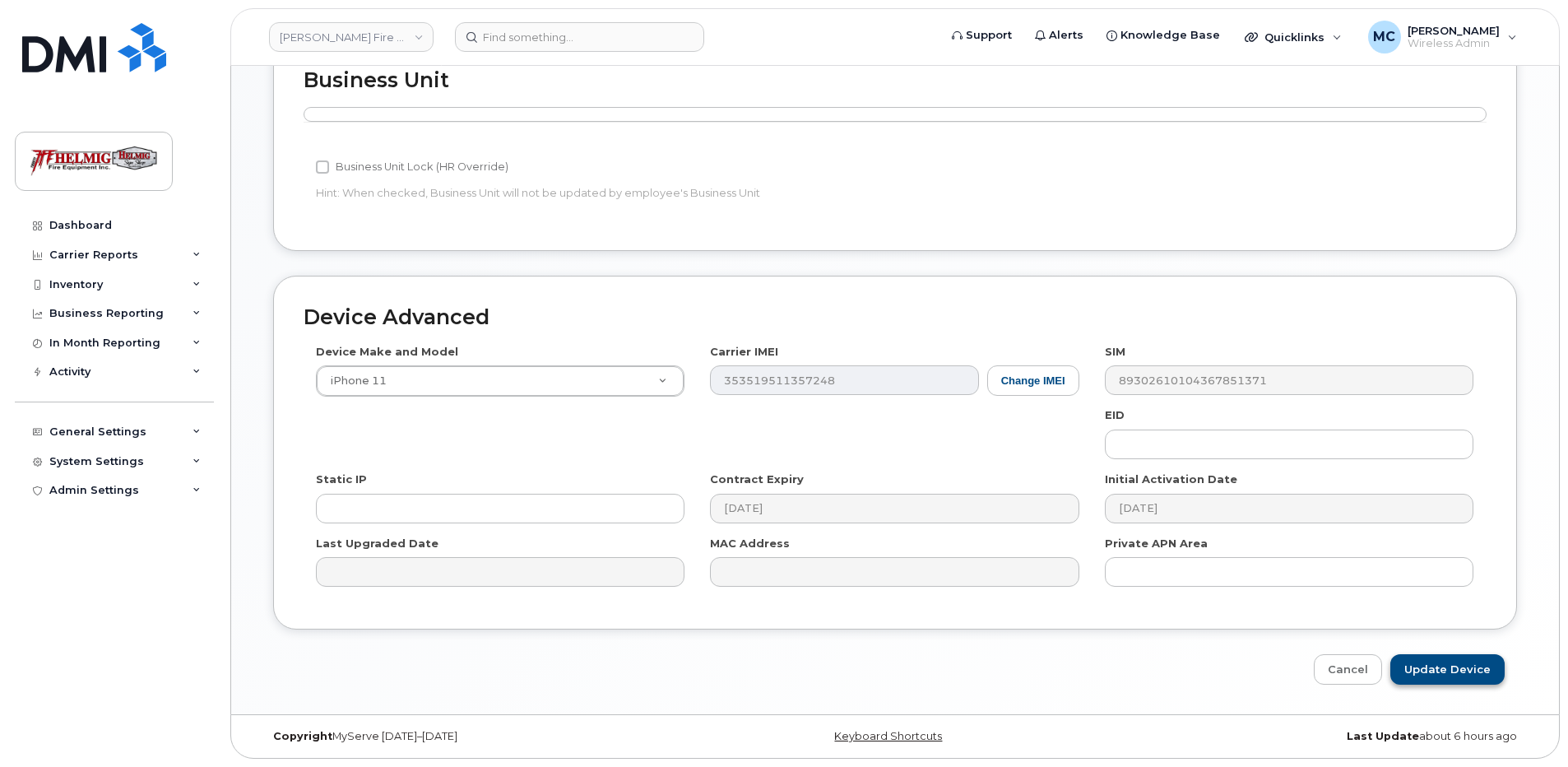
type input "[EMAIL_ADDRESS][DOMAIN_NAME]"
click at [1414, 664] on input "Update Device" at bounding box center [1447, 669] width 114 height 31
type input "Saving..."
